Goal: Check status: Check status

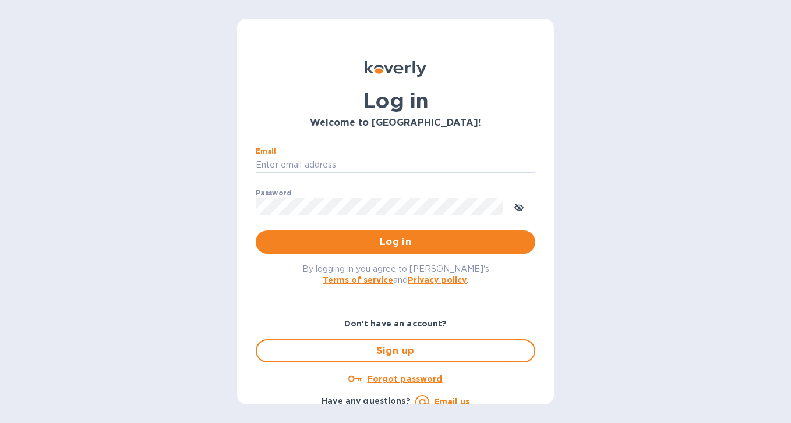
type input "[EMAIL_ADDRESS][DOMAIN_NAME]"
click at [393, 242] on button "Log in" at bounding box center [395, 242] width 279 height 23
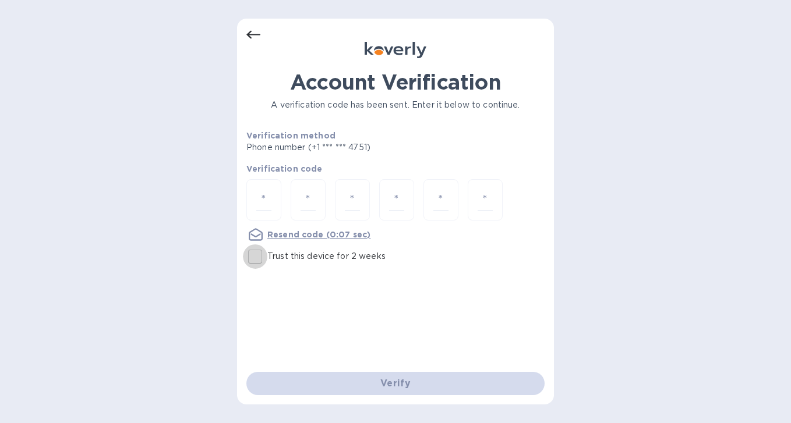
click at [256, 260] on input "Trust this device for 2 weeks" at bounding box center [255, 257] width 24 height 24
checkbox input "true"
click at [262, 199] on input "number" at bounding box center [263, 200] width 15 height 22
type input "9"
type input "0"
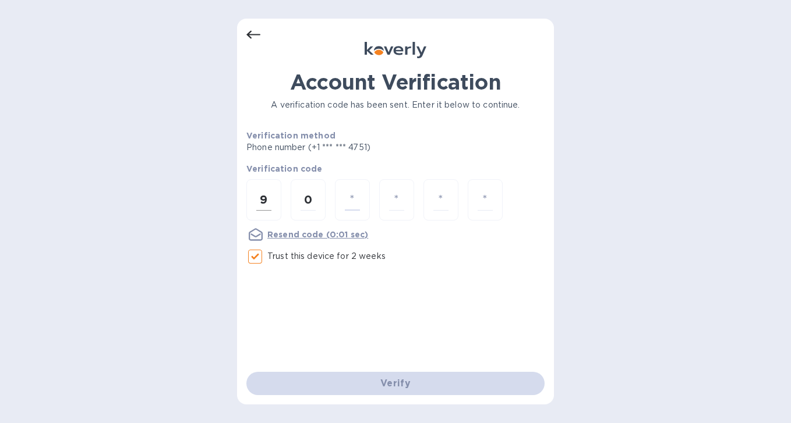
type input "4"
type input "7"
type input "5"
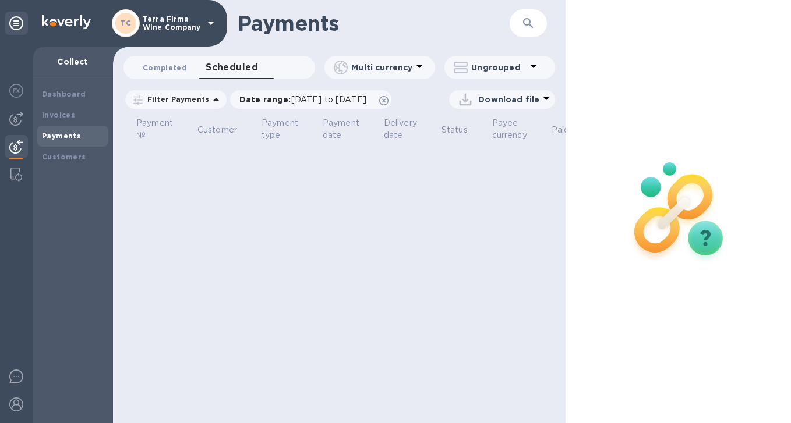
click at [166, 70] on span "Completed 0" at bounding box center [165, 68] width 44 height 12
